Goal: Navigation & Orientation: Find specific page/section

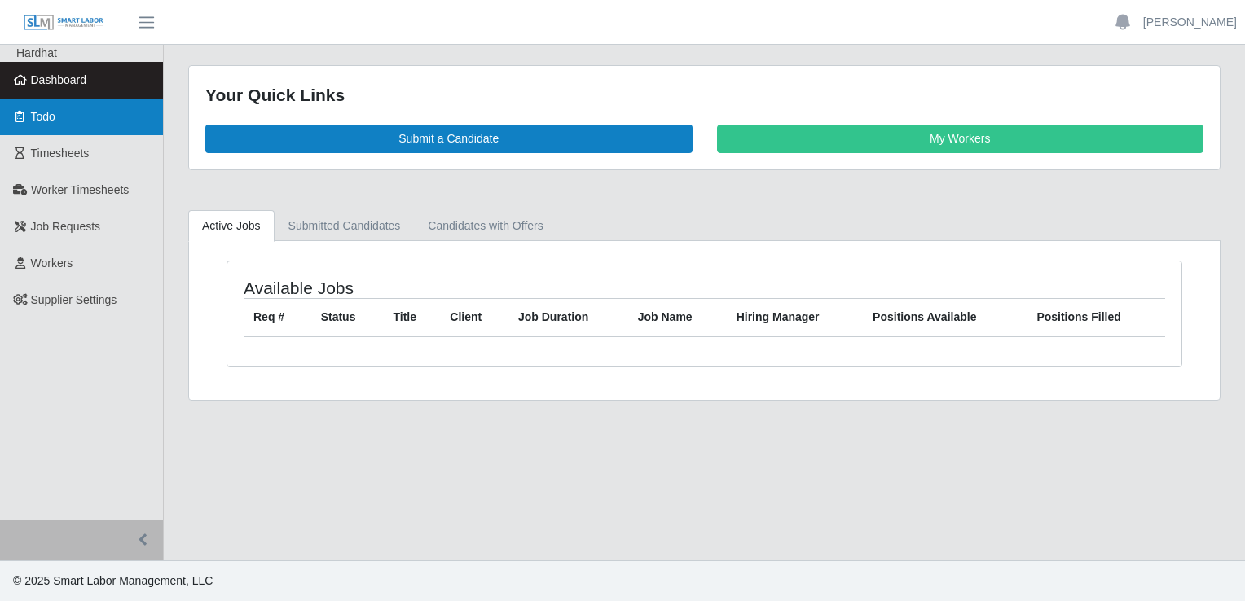
click at [50, 114] on span "Todo" at bounding box center [43, 116] width 24 height 13
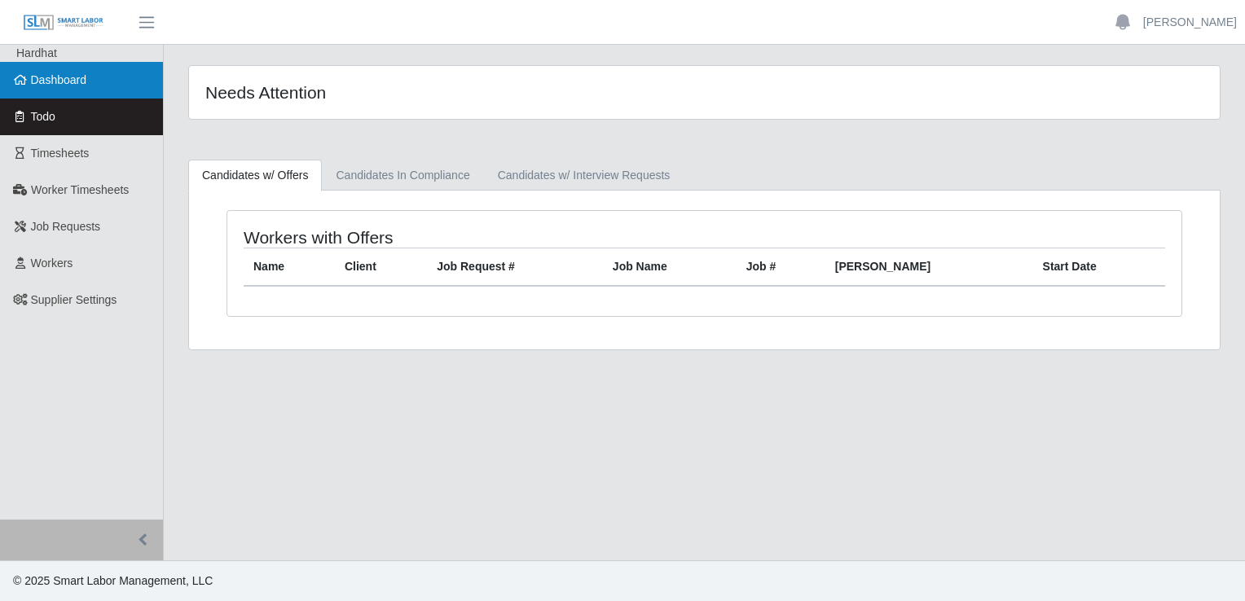
click at [66, 80] on span "Dashboard" at bounding box center [59, 79] width 56 height 13
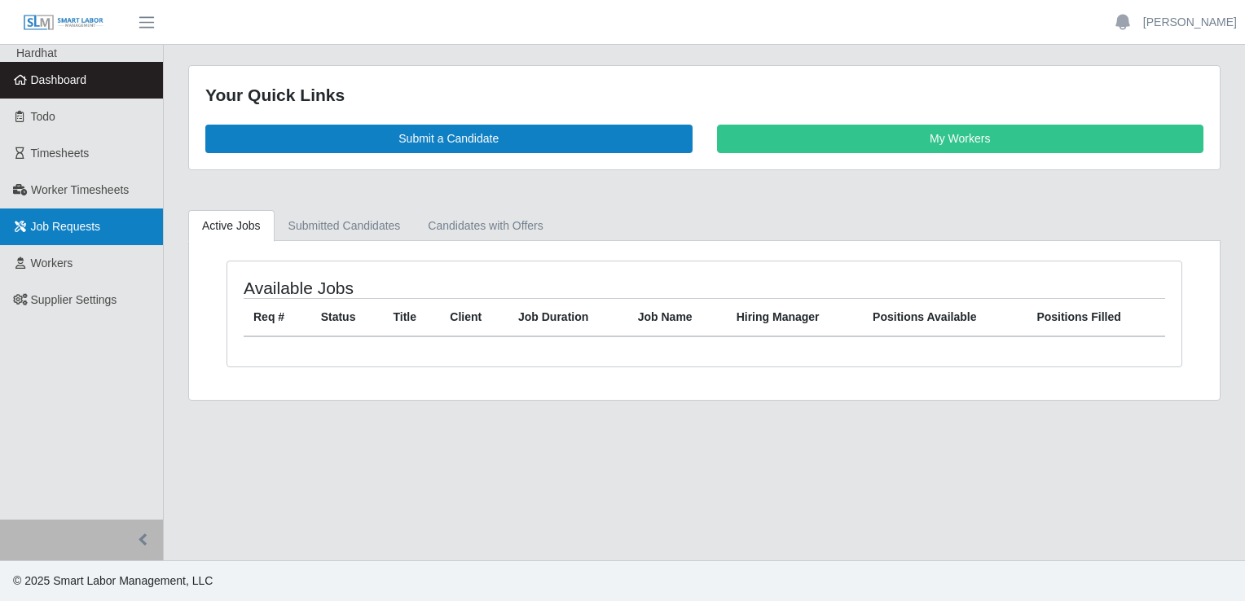
click at [58, 222] on span "Job Requests" at bounding box center [66, 226] width 70 height 13
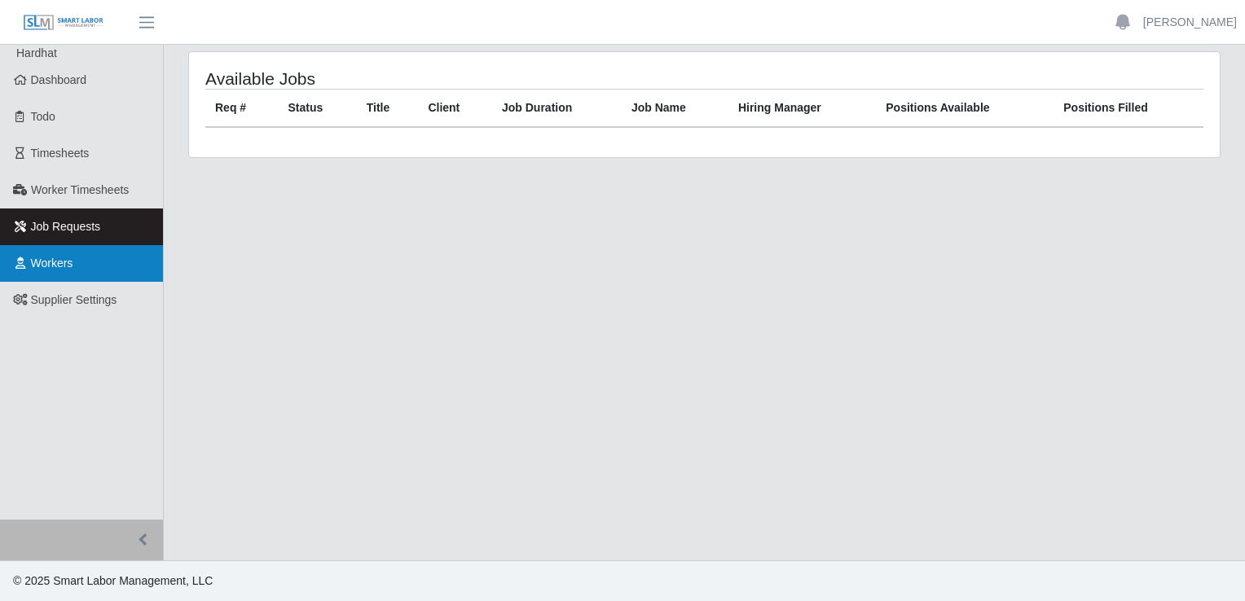
click at [32, 266] on span "Workers" at bounding box center [52, 263] width 42 height 13
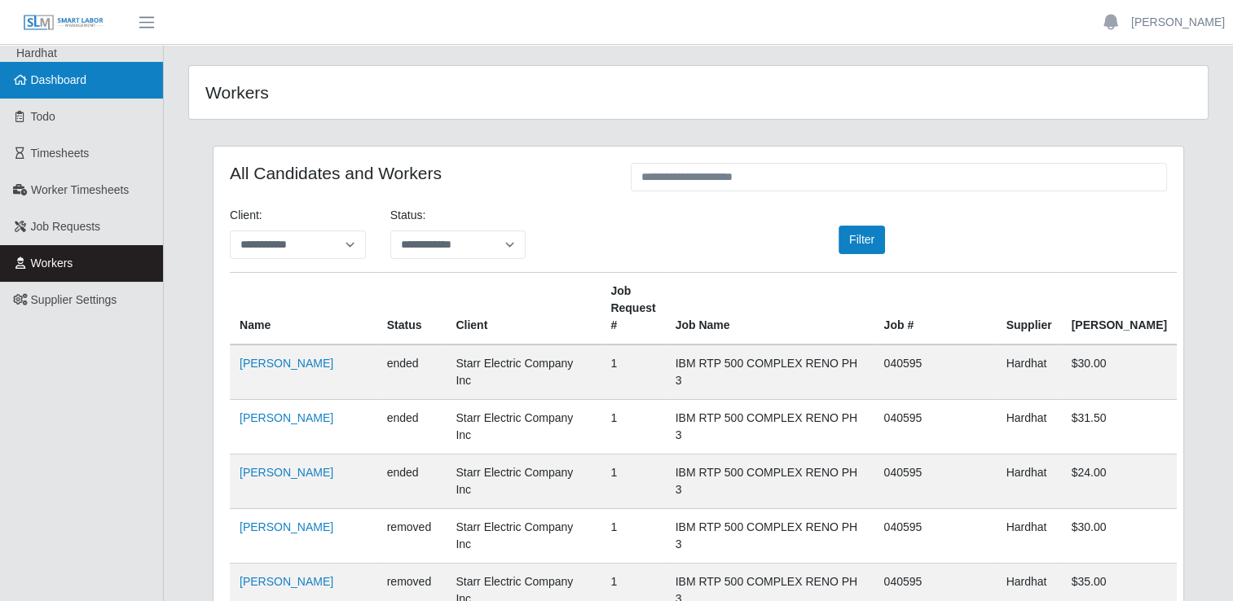
click at [44, 90] on link "Dashboard" at bounding box center [81, 80] width 163 height 37
